Goal: Task Accomplishment & Management: Manage account settings

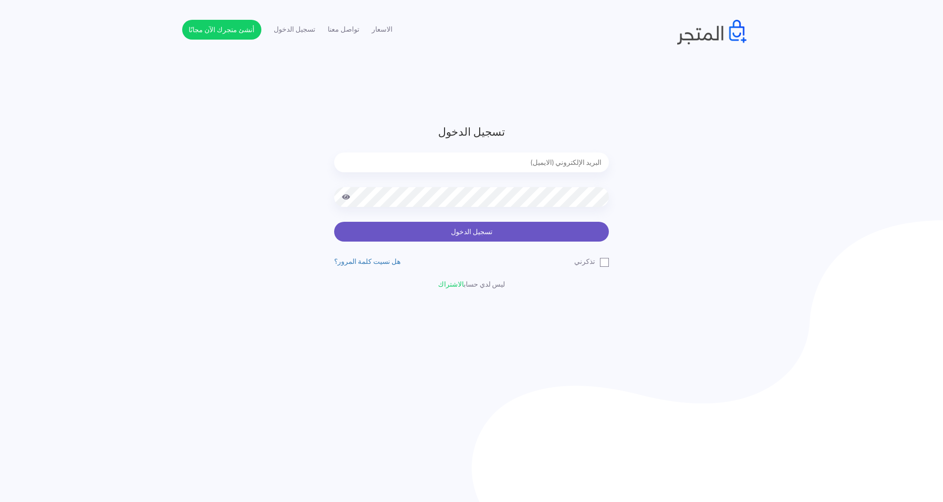
type input "express.laptop@outlook.com"
click at [521, 234] on button "تسجيل الدخول" at bounding box center [471, 232] width 275 height 20
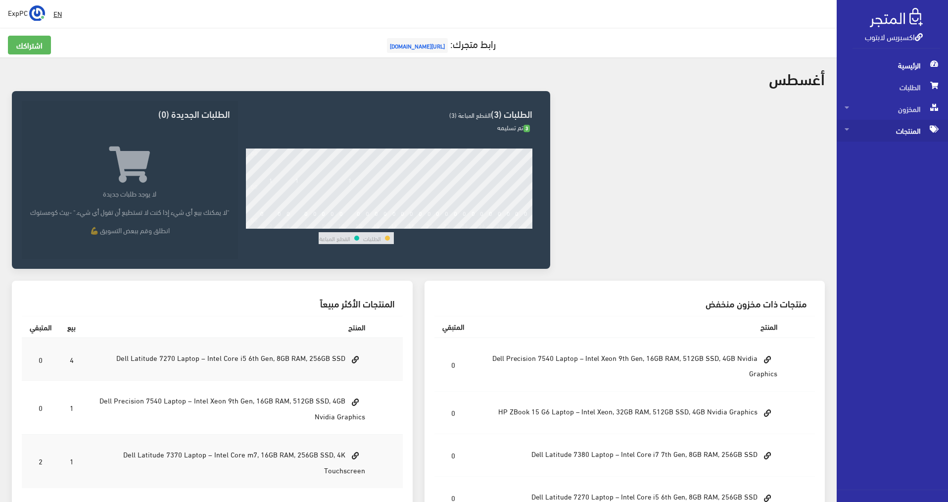
click at [906, 132] on span "المنتجات" at bounding box center [892, 131] width 95 height 22
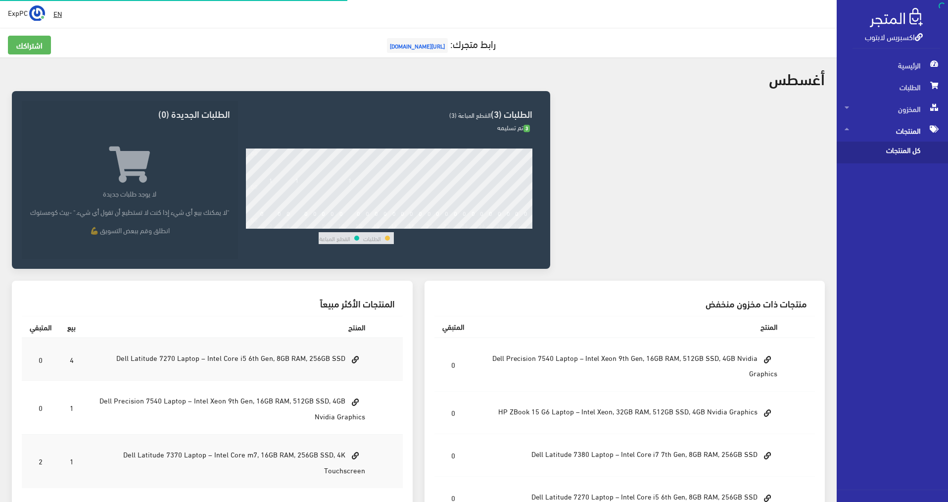
click at [904, 146] on span "كل المنتجات" at bounding box center [882, 153] width 75 height 22
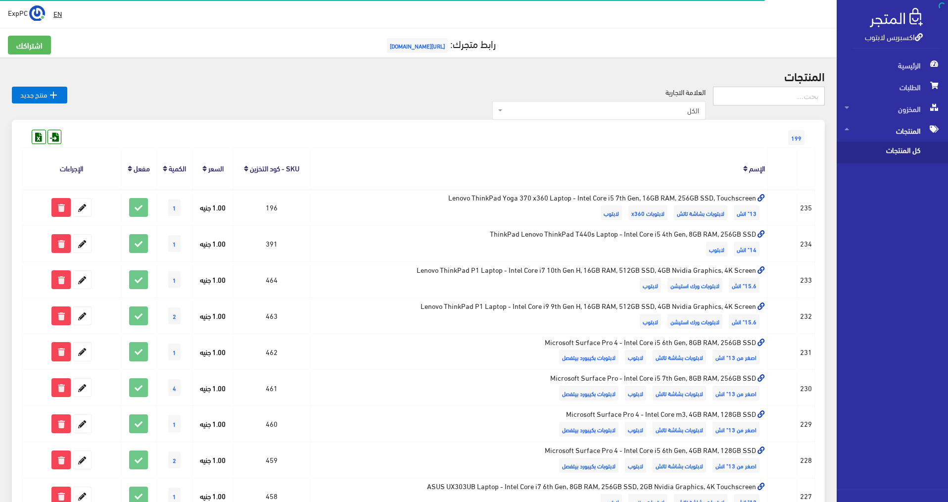
click at [783, 98] on input "text" at bounding box center [769, 96] width 112 height 19
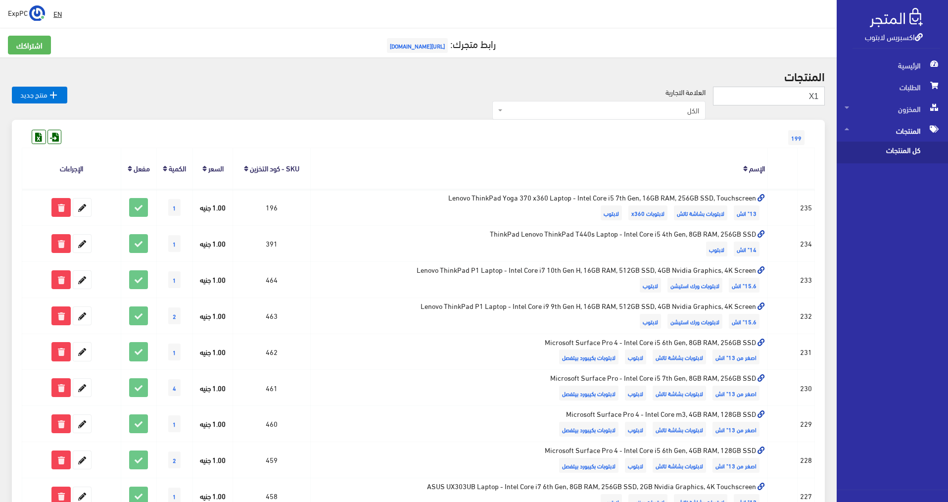
type input "X1"
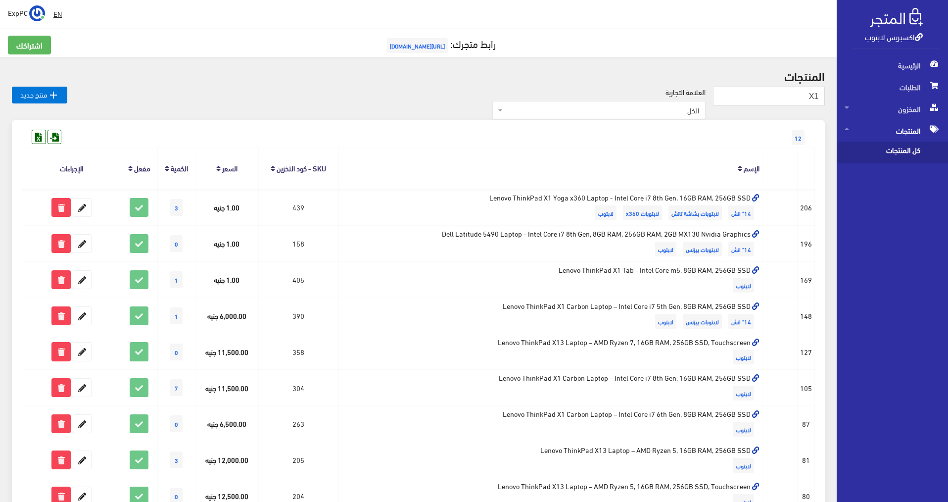
drag, startPoint x: 340, startPoint y: 1, endPoint x: 286, endPoint y: 18, distance: 56.5
click at [286, 18] on div " EN ExpPC اشتراكي" at bounding box center [418, 14] width 837 height 28
drag, startPoint x: 315, startPoint y: 9, endPoint x: 228, endPoint y: 33, distance: 90.9
click at [228, 33] on div " EN ExpPC اشتراكي تسجيل الخروج" at bounding box center [418, 355] width 837 height 711
click at [306, 9] on div "EN ExpPC اشتراكي" at bounding box center [418, 14] width 821 height 18
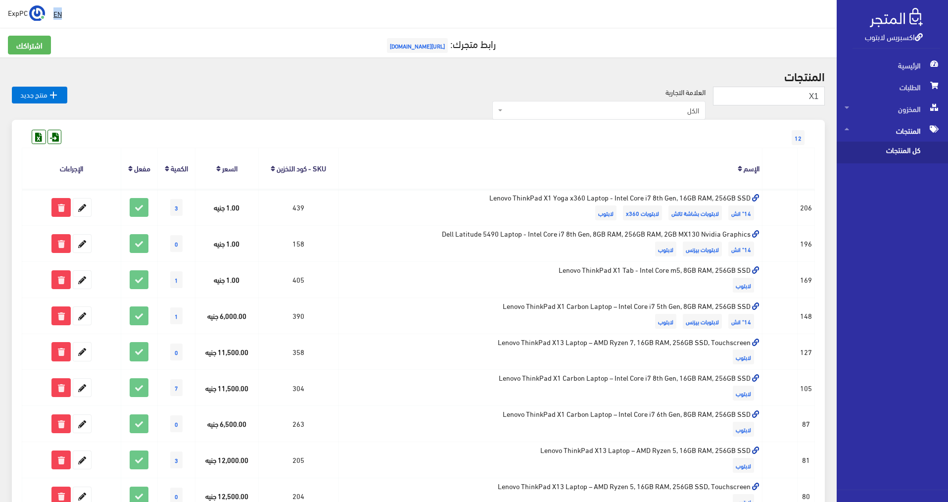
click at [306, 9] on div "EN ExpPC اشتراكي" at bounding box center [418, 14] width 821 height 18
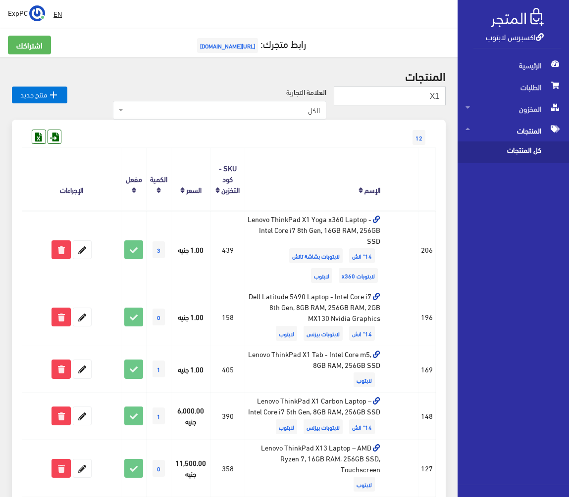
click at [363, 98] on input "X1" at bounding box center [389, 96] width 112 height 19
click at [363, 97] on input "X1" at bounding box center [389, 96] width 112 height 19
type input "15ع"
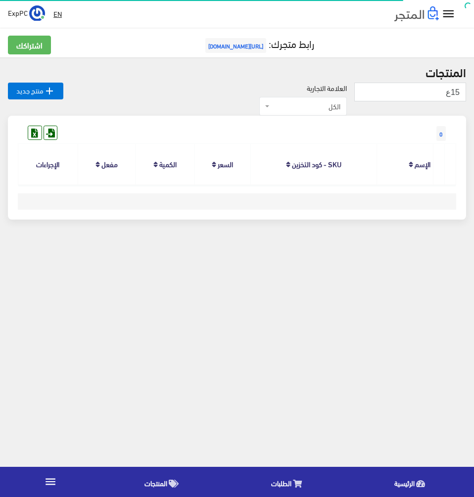
click at [394, 73] on h2 "المنتجات" at bounding box center [237, 71] width 458 height 13
drag, startPoint x: 450, startPoint y: 95, endPoint x: 445, endPoint y: 96, distance: 5.5
click at [445, 96] on input "15ع" at bounding box center [410, 92] width 112 height 19
type input "15U"
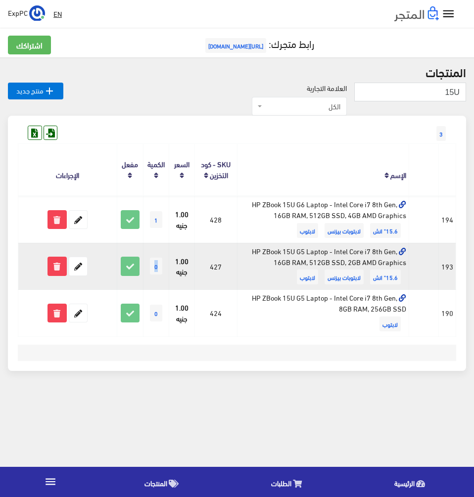
drag, startPoint x: 158, startPoint y: 267, endPoint x: 151, endPoint y: 269, distance: 7.7
click at [151, 269] on span "0" at bounding box center [156, 266] width 12 height 17
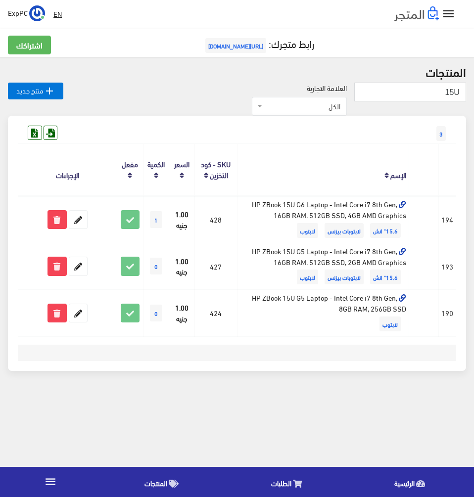
click at [441, 13] on icon "" at bounding box center [448, 14] width 14 height 14
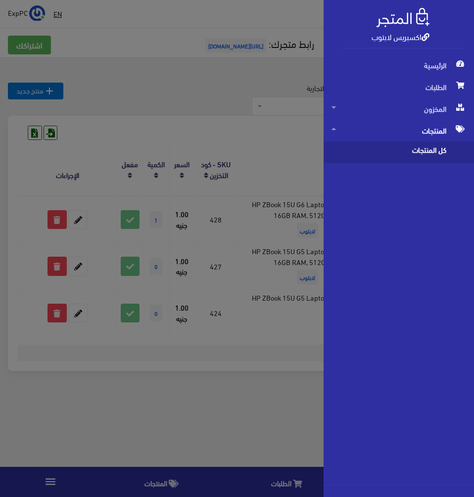
click at [423, 146] on span "كل المنتجات" at bounding box center [389, 153] width 115 height 22
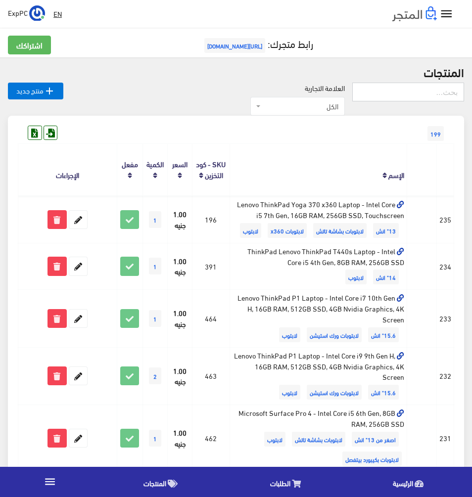
click at [377, 90] on input "text" at bounding box center [408, 92] width 112 height 19
type input "297"
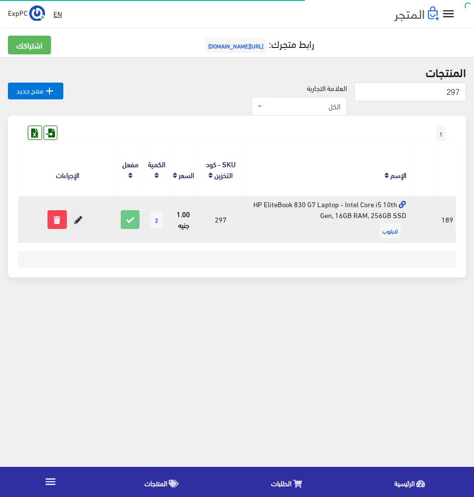
click at [85, 225] on icon at bounding box center [78, 220] width 18 height 18
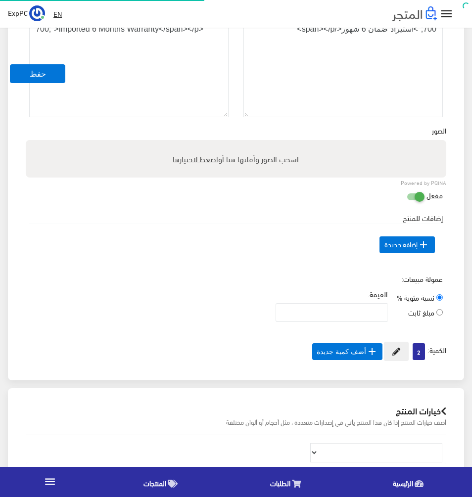
scroll to position [346, 0]
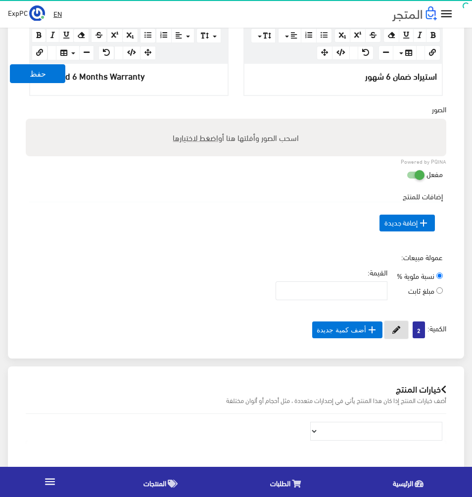
click at [394, 335] on button at bounding box center [396, 330] width 25 height 19
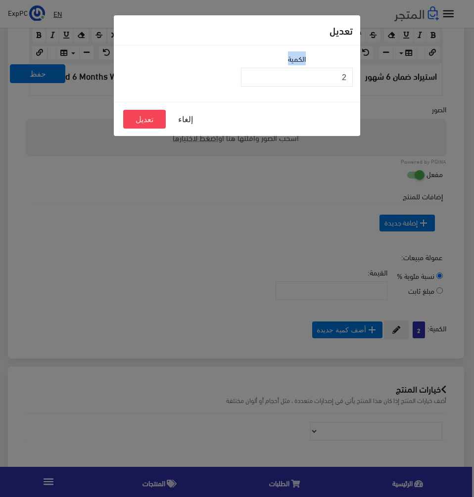
drag, startPoint x: 319, startPoint y: 67, endPoint x: 380, endPoint y: 78, distance: 62.2
click at [380, 78] on div "تعديل الكمية 2 إلغاء تعديل" at bounding box center [237, 248] width 474 height 497
drag, startPoint x: 326, startPoint y: 77, endPoint x: 394, endPoint y: 76, distance: 68.3
click at [394, 76] on div "تعديل الكمية 2 إلغاء تعديل" at bounding box center [237, 248] width 474 height 497
type input "1"
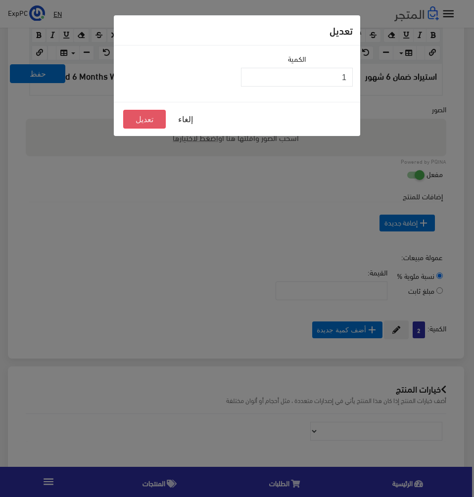
click at [146, 120] on button "تعديل" at bounding box center [144, 119] width 43 height 19
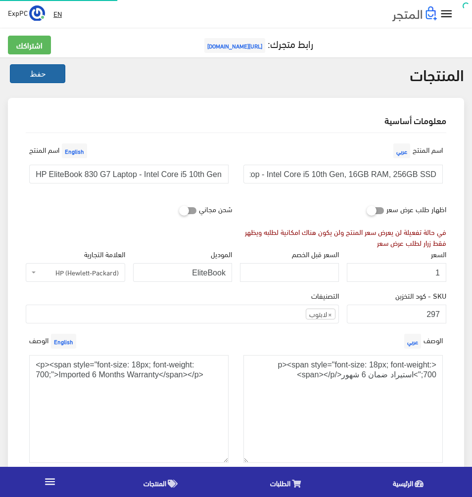
click at [45, 73] on button "حفظ" at bounding box center [37, 73] width 55 height 19
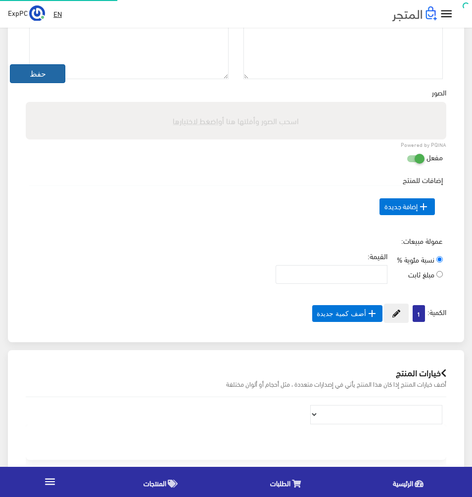
scroll to position [91, 0]
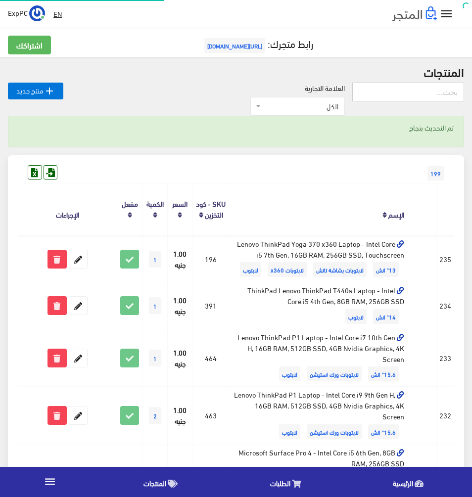
drag, startPoint x: 0, startPoint y: 0, endPoint x: 412, endPoint y: 96, distance: 422.7
click at [412, 96] on input "text" at bounding box center [408, 92] width 112 height 19
type input "386"
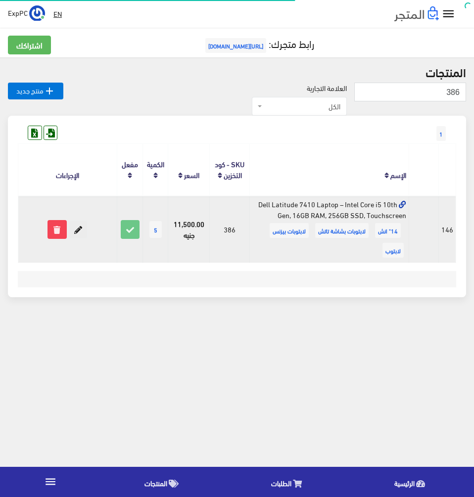
click at [74, 226] on icon at bounding box center [78, 230] width 18 height 18
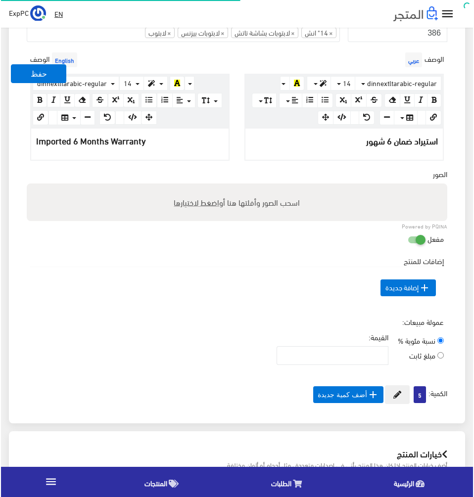
scroll to position [445, 0]
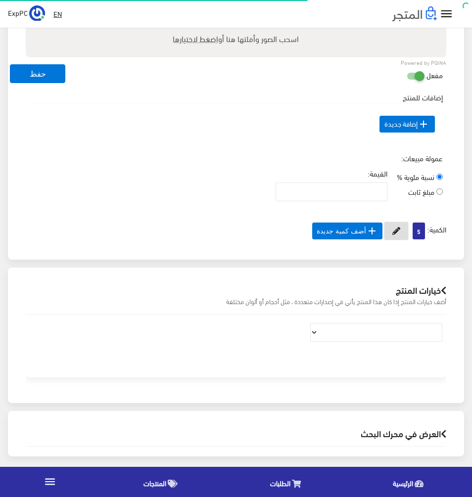
click at [394, 231] on icon at bounding box center [396, 231] width 8 height 8
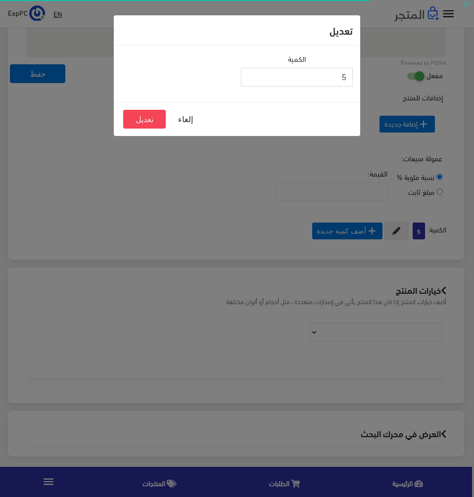
drag, startPoint x: 312, startPoint y: 81, endPoint x: 452, endPoint y: 33, distance: 148.6
click at [452, 33] on div "تعديل الكمية 5 إلغاء تعديل" at bounding box center [237, 248] width 474 height 497
type input "4"
click at [125, 129] on div "إلغاء تعديل" at bounding box center [237, 119] width 246 height 34
click at [127, 127] on button "تعديل" at bounding box center [144, 119] width 43 height 19
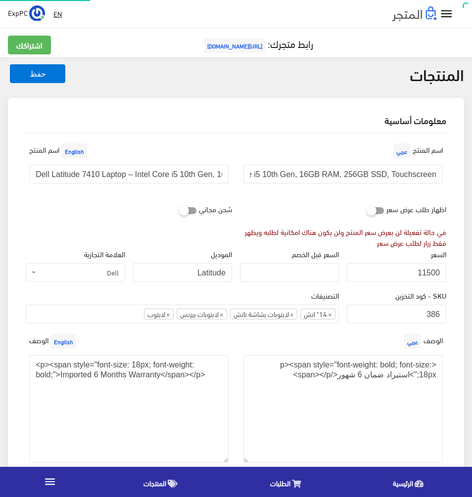
scroll to position [441, 0]
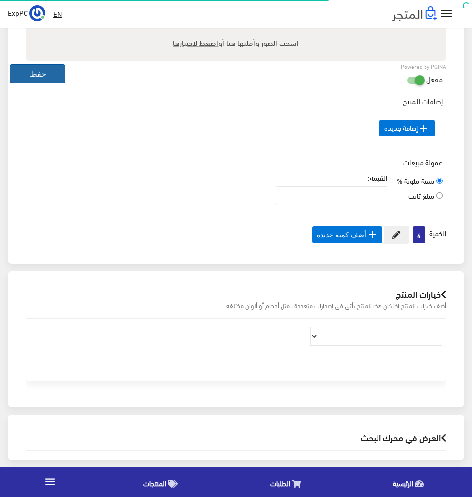
click at [60, 72] on button "حفظ" at bounding box center [37, 73] width 55 height 19
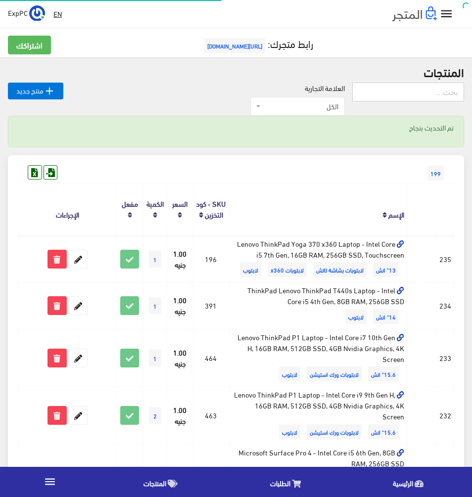
click at [421, 90] on input "text" at bounding box center [408, 92] width 112 height 19
type input "15U"
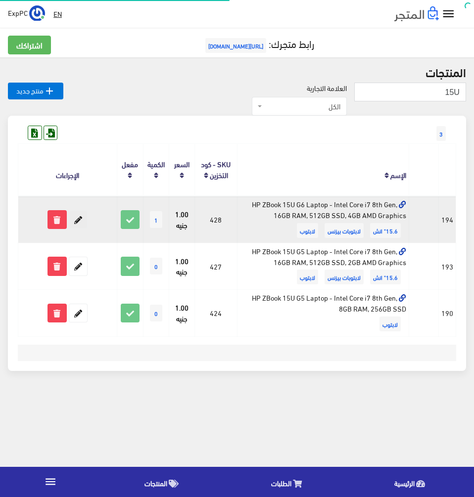
click at [72, 225] on icon at bounding box center [78, 220] width 18 height 18
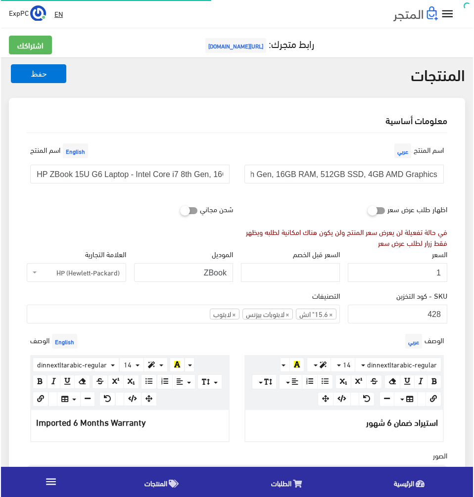
scroll to position [396, 0]
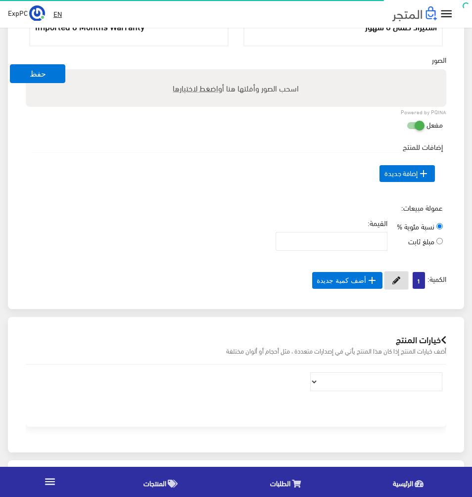
click at [389, 281] on button at bounding box center [396, 280] width 25 height 19
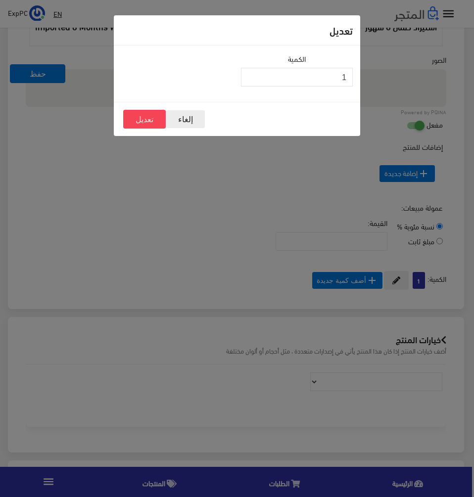
click at [189, 119] on button "إلغاء" at bounding box center [186, 119] width 40 height 19
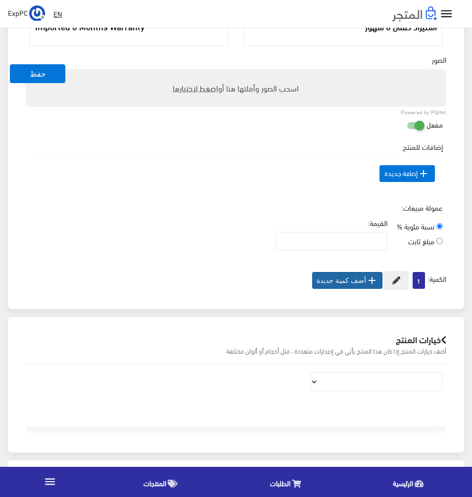
click at [349, 276] on button " أضف كمية جديدة" at bounding box center [347, 280] width 70 height 17
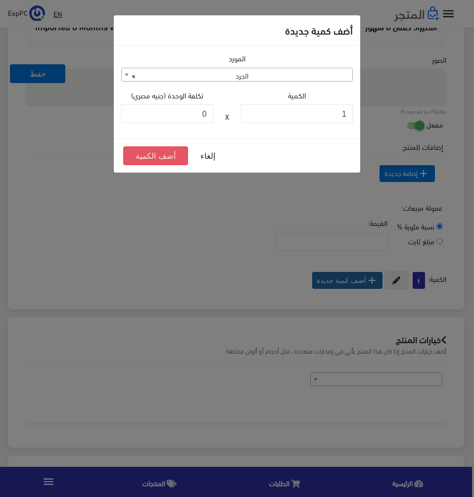
scroll to position [395, 0]
click at [158, 159] on button "أضف الكمية" at bounding box center [155, 155] width 65 height 19
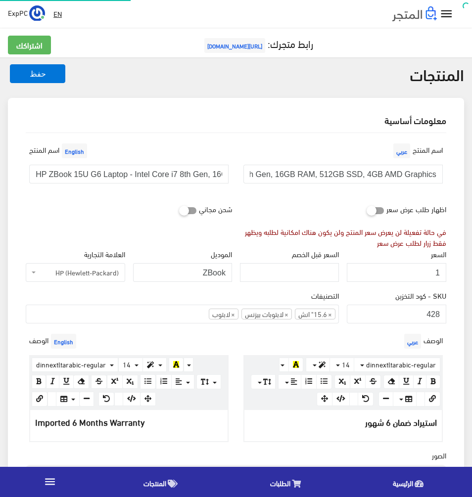
click at [31, 73] on button "حفظ" at bounding box center [37, 73] width 55 height 19
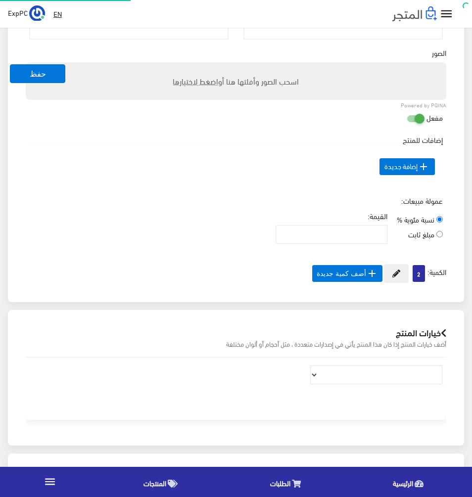
scroll to position [403, 0]
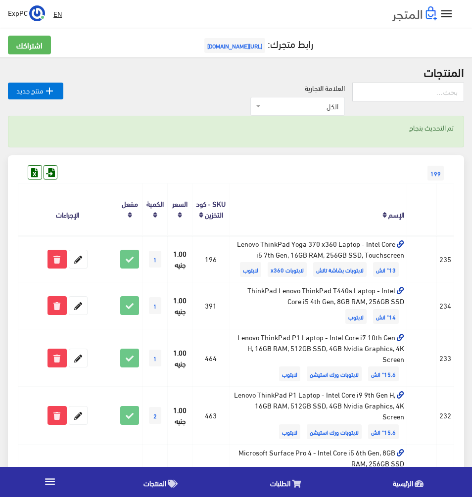
click at [332, 165] on div "199" at bounding box center [236, 163] width 436 height 16
click at [416, 94] on input "text" at bounding box center [408, 92] width 112 height 19
type input "7280"
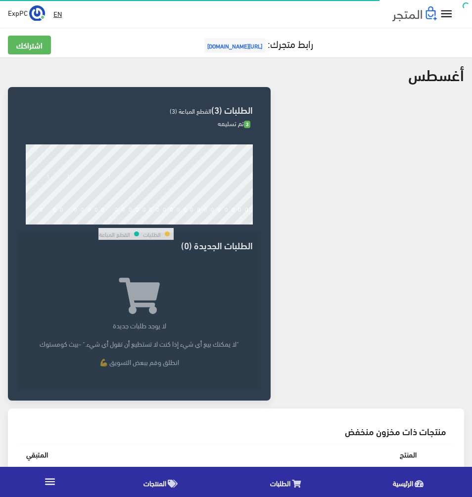
click at [451, 22] on div " EN ExpPC اشتراكي" at bounding box center [236, 14] width 472 height 28
click at [447, 18] on icon "" at bounding box center [446, 14] width 14 height 14
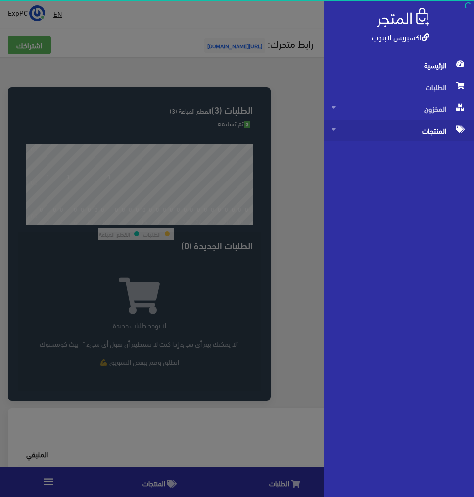
click at [429, 133] on span "المنتجات" at bounding box center [399, 131] width 135 height 22
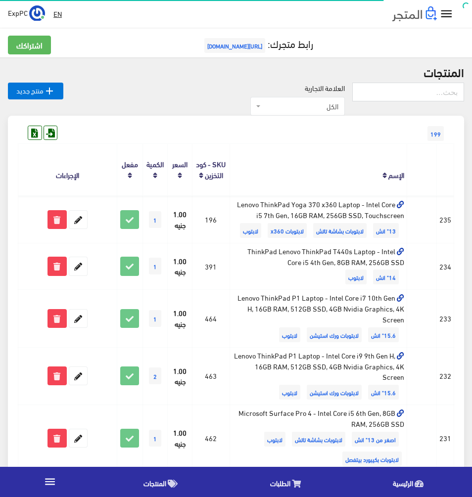
click at [401, 96] on input "text" at bounding box center [408, 92] width 112 height 19
type input "7310"
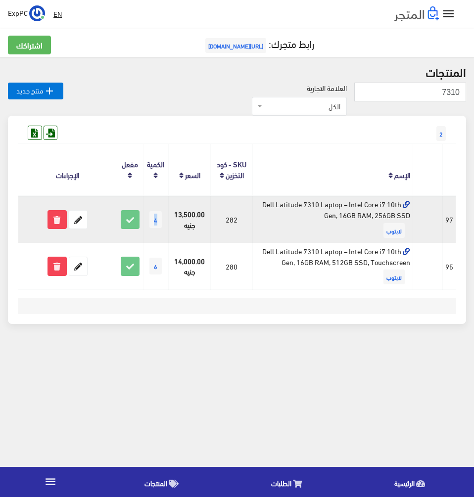
click at [154, 219] on span "4" at bounding box center [155, 219] width 12 height 17
click at [175, 232] on td "13,500.00 جنيه" at bounding box center [190, 219] width 42 height 47
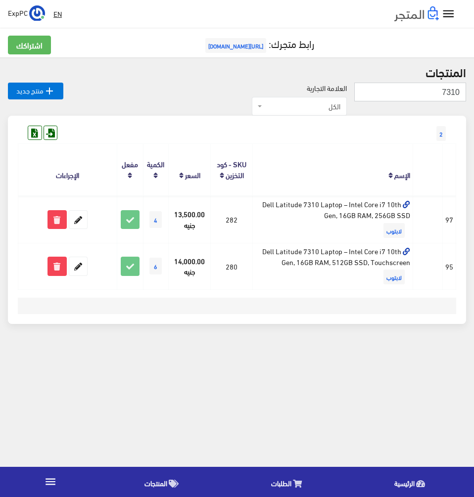
drag, startPoint x: 434, startPoint y: 90, endPoint x: 614, endPoint y: 94, distance: 179.6
click at [474, 94] on html "اكسبريس لابتوب الرئيسية الطلبات " at bounding box center [237, 248] width 474 height 497
type input "7280"
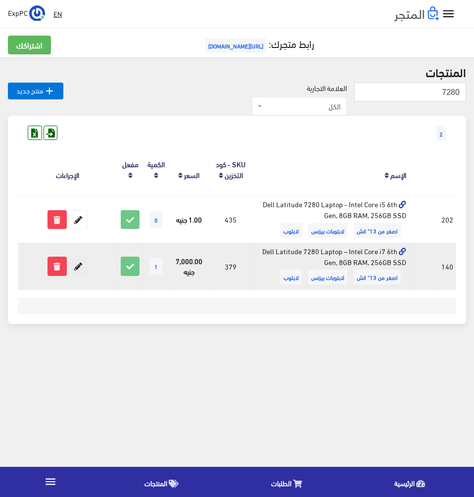
click at [77, 267] on icon at bounding box center [78, 266] width 18 height 18
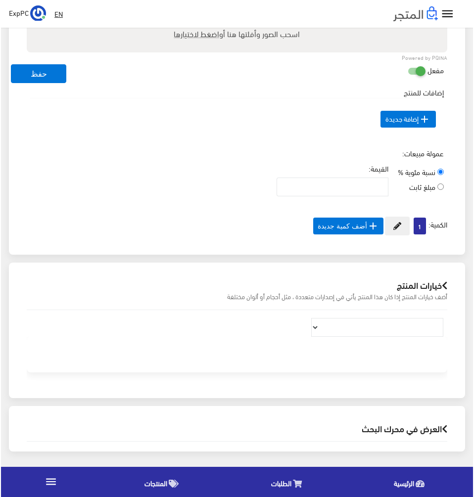
scroll to position [451, 0]
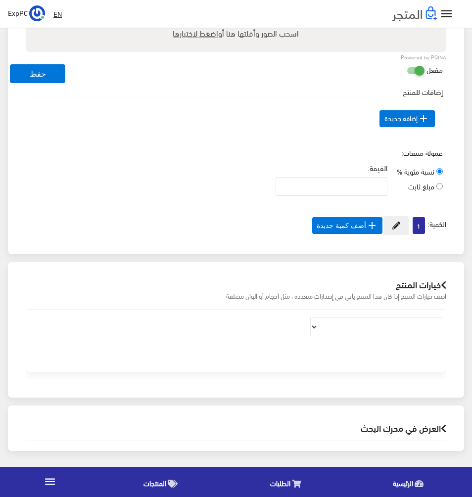
click at [418, 226] on span "1" at bounding box center [419, 225] width 12 height 17
click at [397, 228] on button at bounding box center [396, 225] width 25 height 19
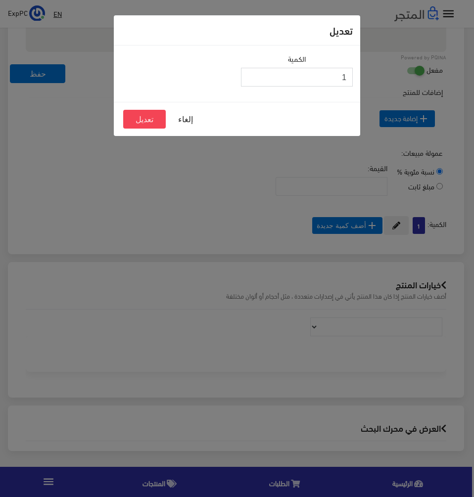
drag, startPoint x: 339, startPoint y: 75, endPoint x: 355, endPoint y: 80, distance: 16.6
click at [355, 80] on div "الكمية 1" at bounding box center [297, 74] width 120 height 42
type input "0"
click at [157, 121] on button "تعديل" at bounding box center [144, 119] width 43 height 19
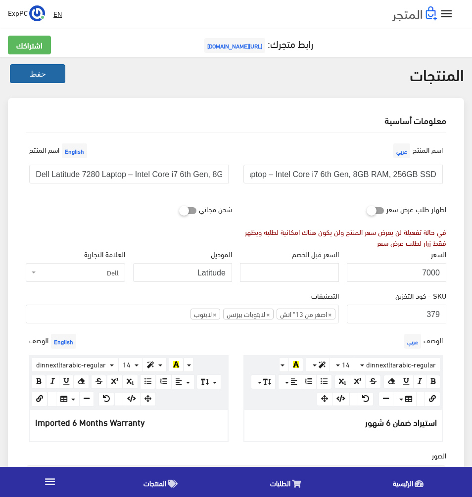
click at [50, 77] on button "حفظ" at bounding box center [37, 73] width 55 height 19
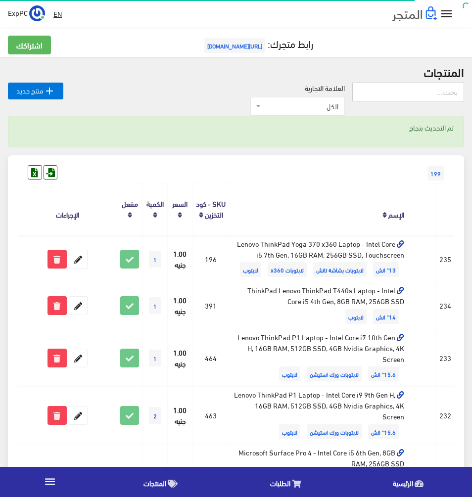
click at [403, 85] on input "text" at bounding box center [408, 92] width 112 height 19
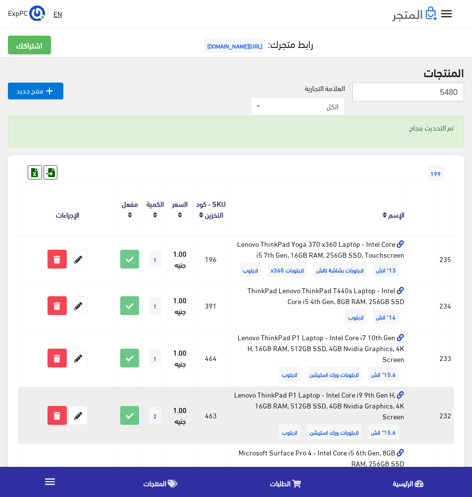
type input "5480"
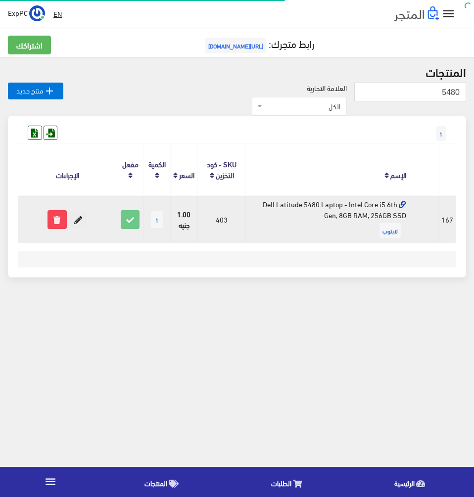
click at [74, 222] on icon at bounding box center [78, 220] width 18 height 18
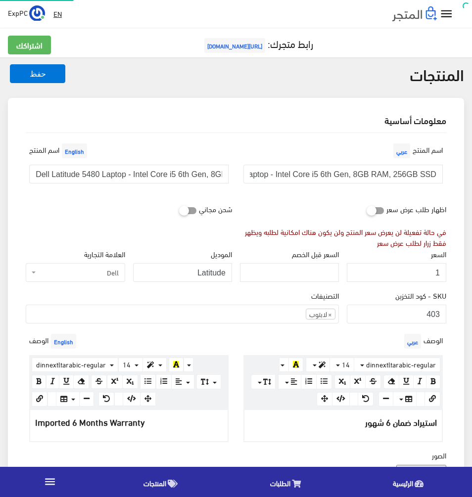
scroll to position [89, 0]
drag, startPoint x: 433, startPoint y: 274, endPoint x: 448, endPoint y: 272, distance: 15.0
click at [448, 272] on div "السعر 1" at bounding box center [396, 269] width 107 height 42
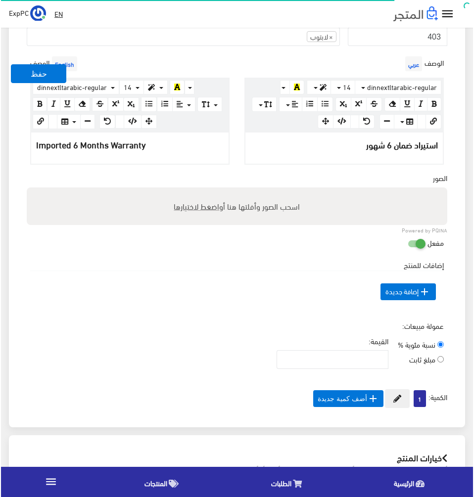
scroll to position [297, 0]
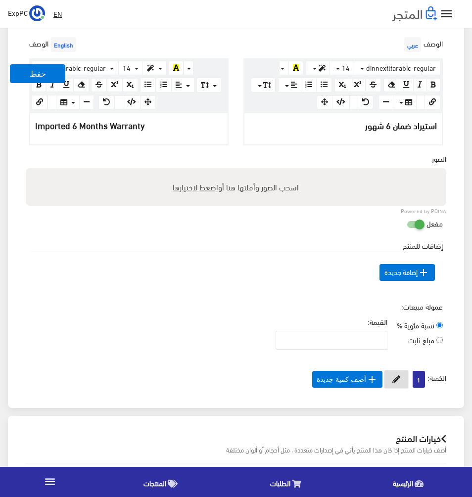
click at [394, 378] on icon at bounding box center [396, 380] width 8 height 8
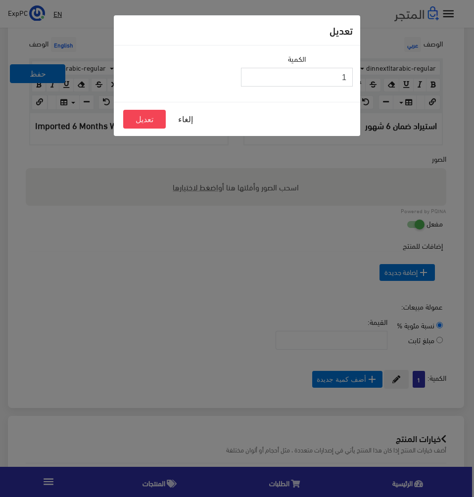
drag, startPoint x: 346, startPoint y: 73, endPoint x: 337, endPoint y: 76, distance: 9.4
click at [337, 76] on input "1" at bounding box center [297, 77] width 112 height 19
type input "0"
click at [153, 113] on button "تعديل" at bounding box center [144, 119] width 43 height 19
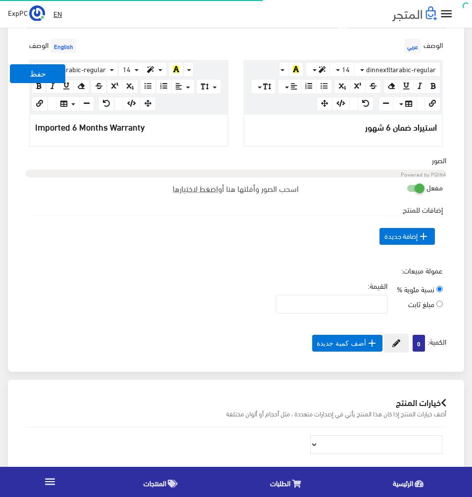
scroll to position [89, 0]
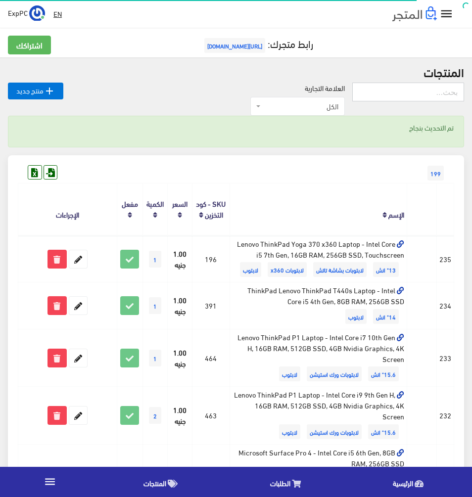
click at [400, 97] on input "text" at bounding box center [408, 92] width 112 height 19
type input "7410"
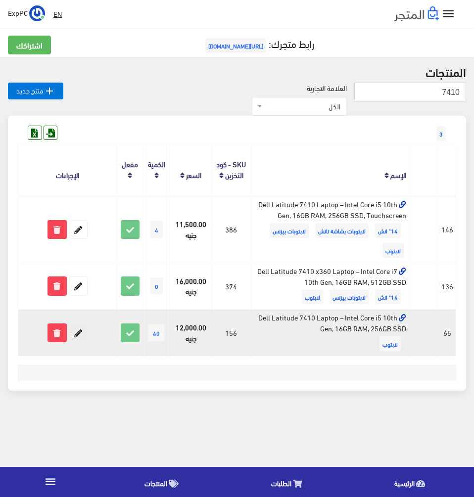
click at [80, 332] on icon at bounding box center [78, 333] width 18 height 18
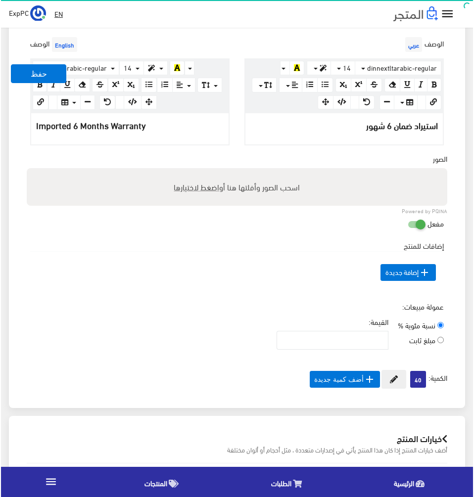
scroll to position [451, 0]
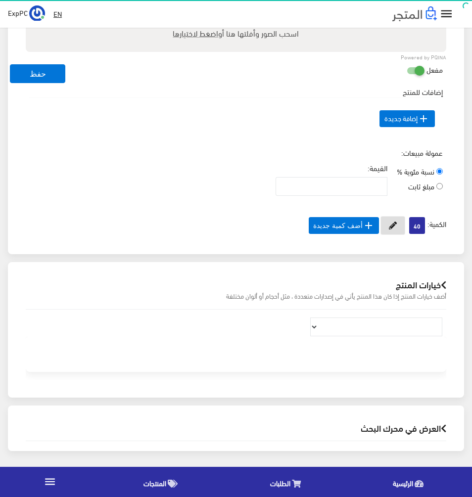
click at [389, 222] on icon at bounding box center [393, 226] width 8 height 8
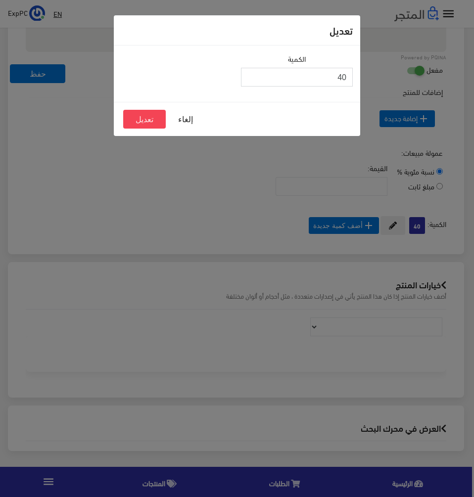
drag, startPoint x: 330, startPoint y: 78, endPoint x: 384, endPoint y: 78, distance: 53.9
click at [384, 78] on div "تعديل الكمية 40 إلغاء تعديل" at bounding box center [237, 248] width 474 height 497
type input "39"
click at [135, 121] on button "تعديل" at bounding box center [144, 119] width 43 height 19
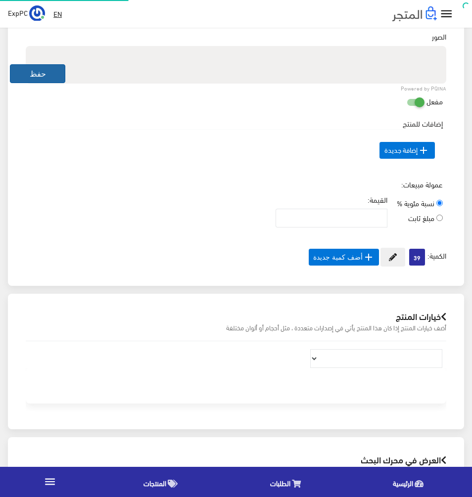
scroll to position [91, 0]
click at [39, 73] on button "حفظ" at bounding box center [37, 73] width 55 height 19
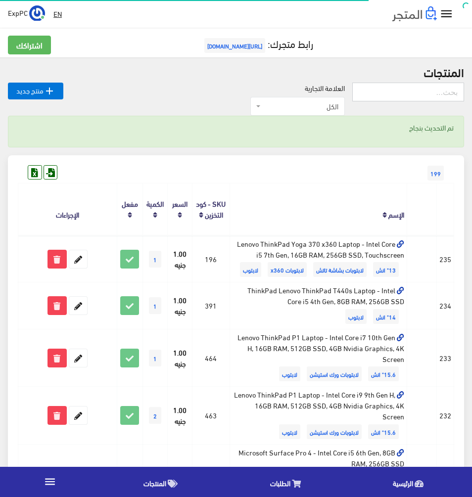
click at [383, 91] on input "text" at bounding box center [408, 92] width 112 height 19
click at [435, 92] on input "text" at bounding box center [408, 92] width 112 height 19
type input "128"
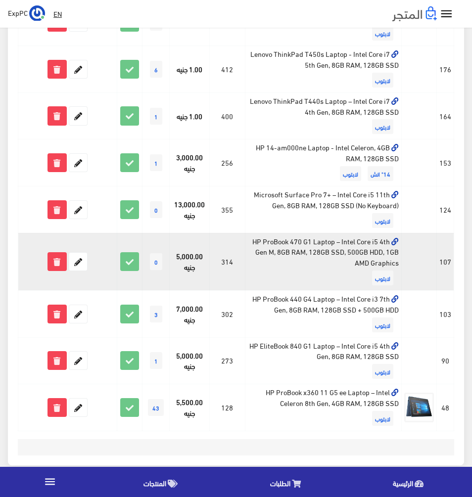
scroll to position [440, 0]
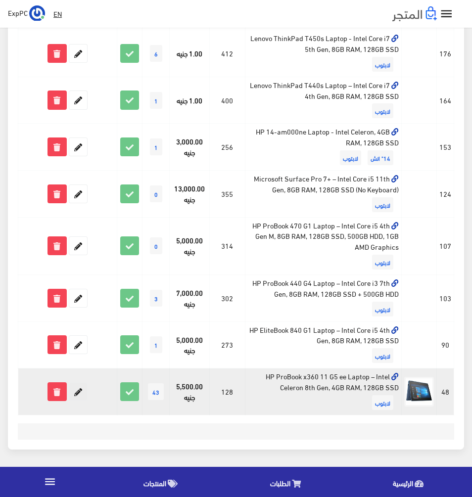
click at [78, 388] on icon at bounding box center [78, 392] width 18 height 18
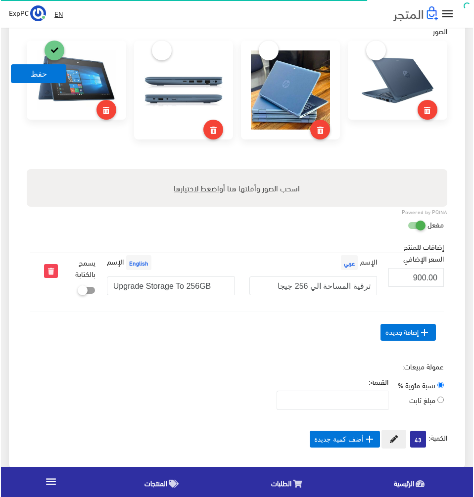
scroll to position [594, 0]
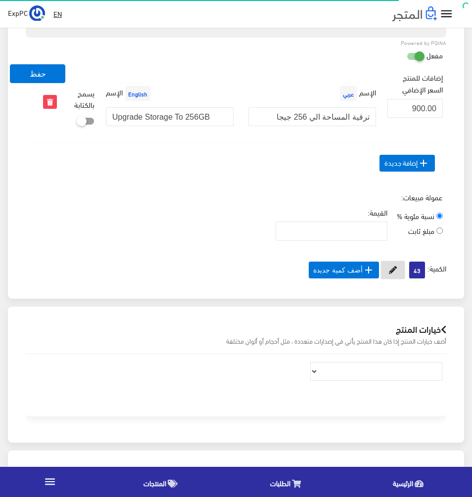
click at [390, 266] on icon at bounding box center [393, 270] width 8 height 8
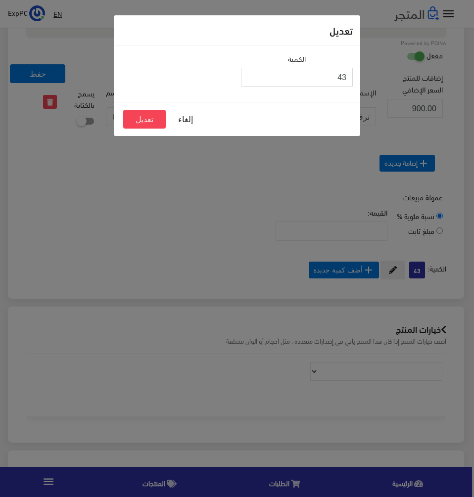
drag, startPoint x: 320, startPoint y: 77, endPoint x: 400, endPoint y: 90, distance: 81.1
click at [400, 90] on div "تعديل الكمية 43 إلغاء تعديل" at bounding box center [237, 248] width 474 height 497
type input "42"
click at [145, 111] on button "تعديل" at bounding box center [144, 119] width 43 height 19
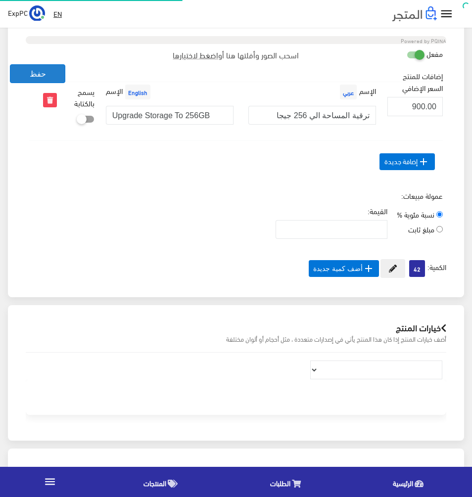
click at [54, 72] on button "حفظ" at bounding box center [37, 73] width 55 height 19
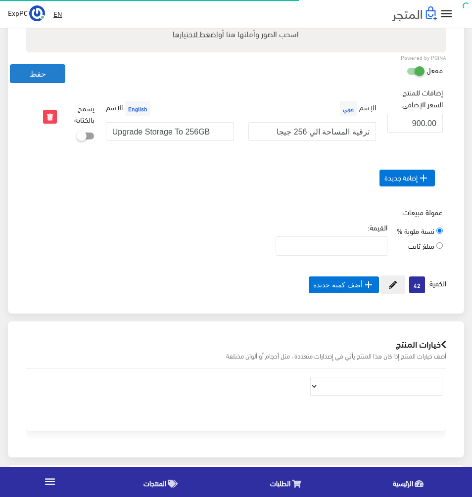
scroll to position [89, 0]
